Goal: Entertainment & Leisure: Consume media (video, audio)

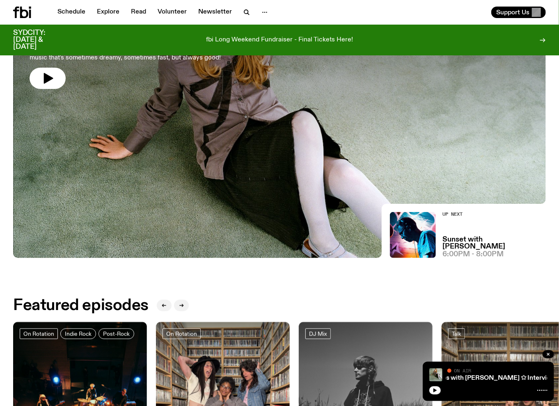
scroll to position [38, 0]
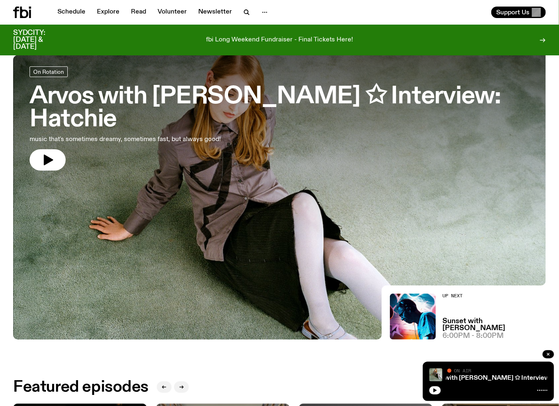
click at [103, 94] on h3 "Arvos with [PERSON_NAME] ✩ Interview: Hatchie" at bounding box center [280, 108] width 500 height 46
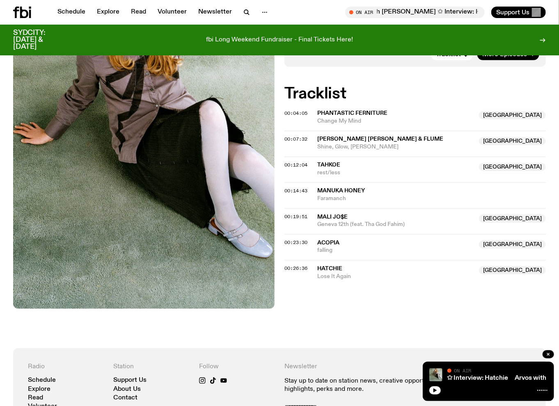
scroll to position [242, 0]
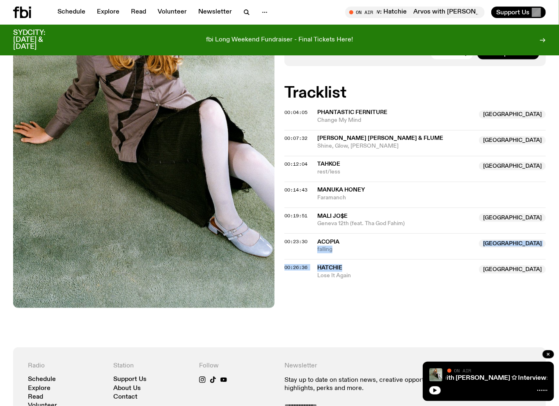
drag, startPoint x: 315, startPoint y: 249, endPoint x: 345, endPoint y: 261, distance: 32.9
click at [345, 261] on div "00:04:05 Phantastic Ferniture [GEOGRAPHIC_DATA] Change My Mind [GEOGRAPHIC_DATA…" at bounding box center [414, 194] width 261 height 169
click at [357, 272] on span "Lose It Again" at bounding box center [395, 276] width 157 height 8
drag, startPoint x: 354, startPoint y: 265, endPoint x: 316, endPoint y: 255, distance: 38.8
click at [316, 259] on div "00:26:36 Hatchie Australia Lose It Again Australia" at bounding box center [414, 269] width 261 height 20
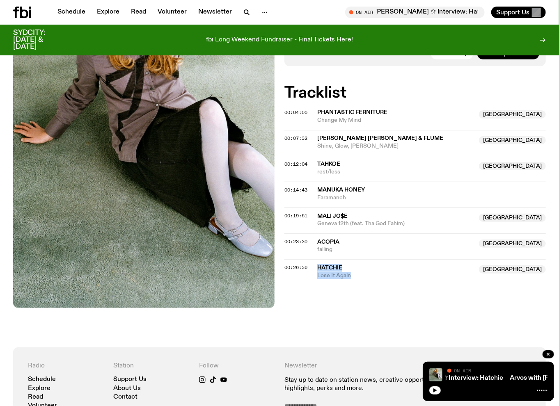
copy div "Hatchie Australia Lose It Again"
